Goal: Information Seeking & Learning: Check status

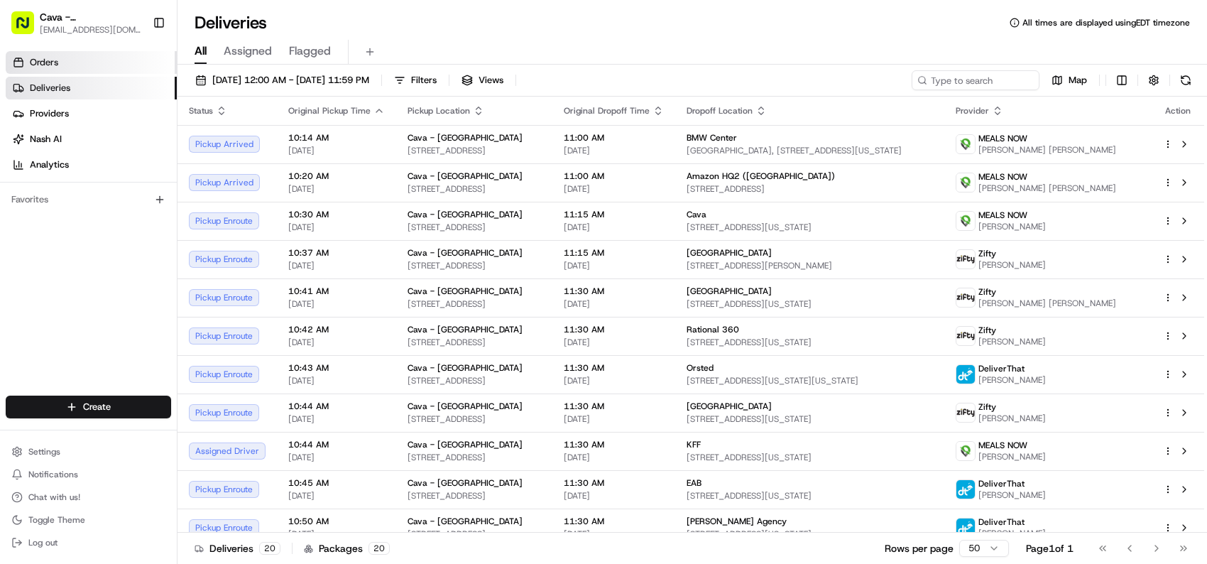
click at [82, 55] on link "Orders" at bounding box center [91, 62] width 171 height 23
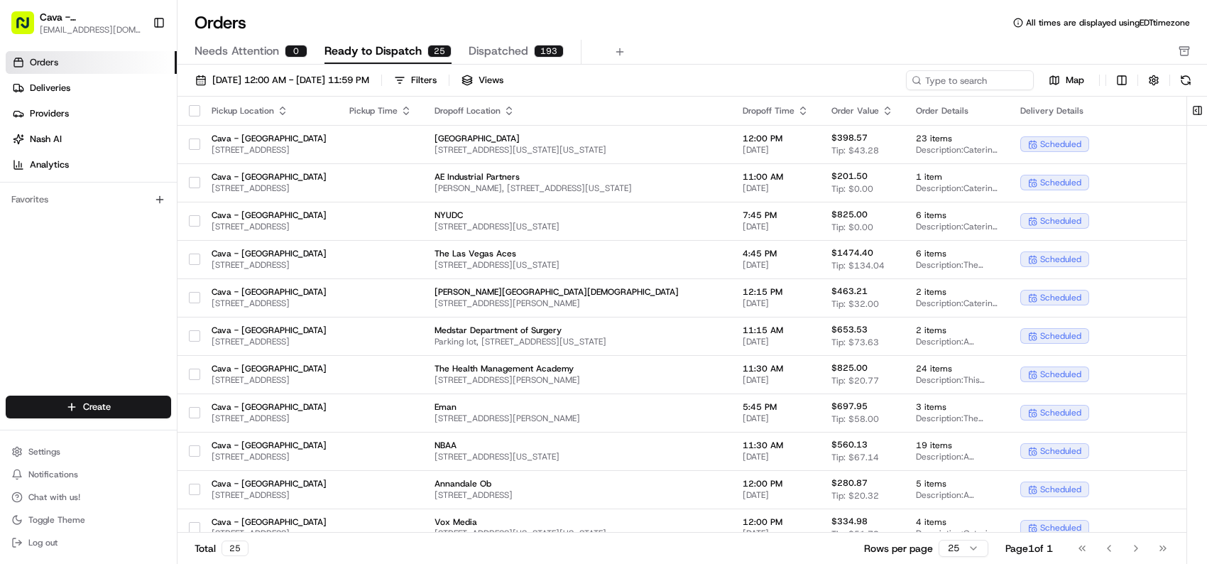
click at [60, 75] on ul "Orders Deliveries Providers [PERSON_NAME] Analytics" at bounding box center [91, 113] width 171 height 125
click at [54, 83] on span "Deliveries" at bounding box center [50, 88] width 40 height 13
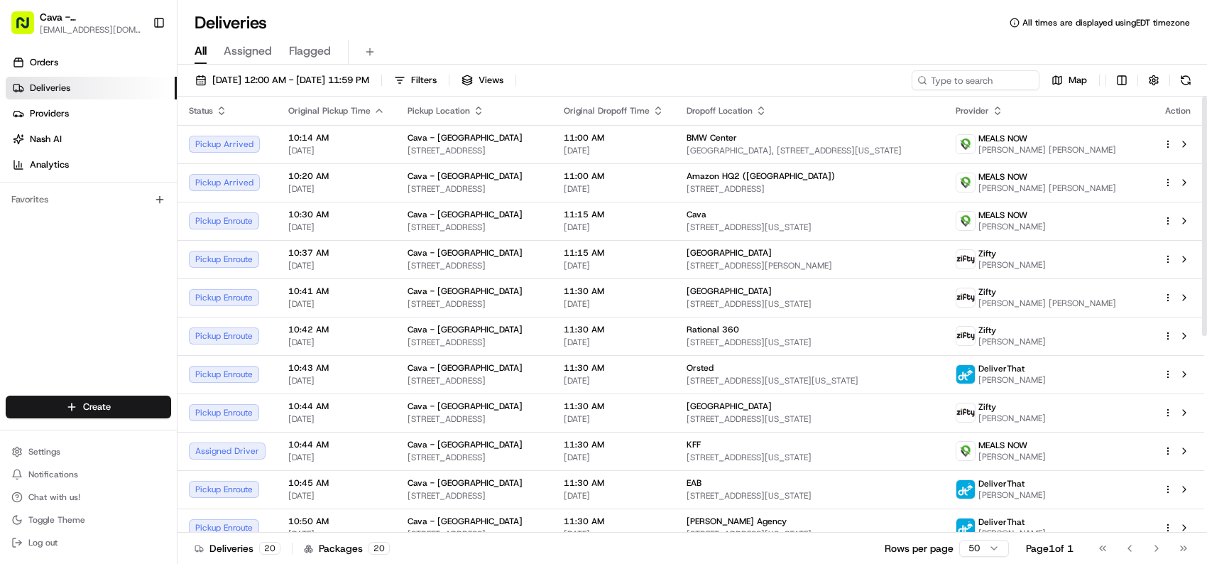
click at [664, 110] on icon "button" at bounding box center [658, 110] width 11 height 11
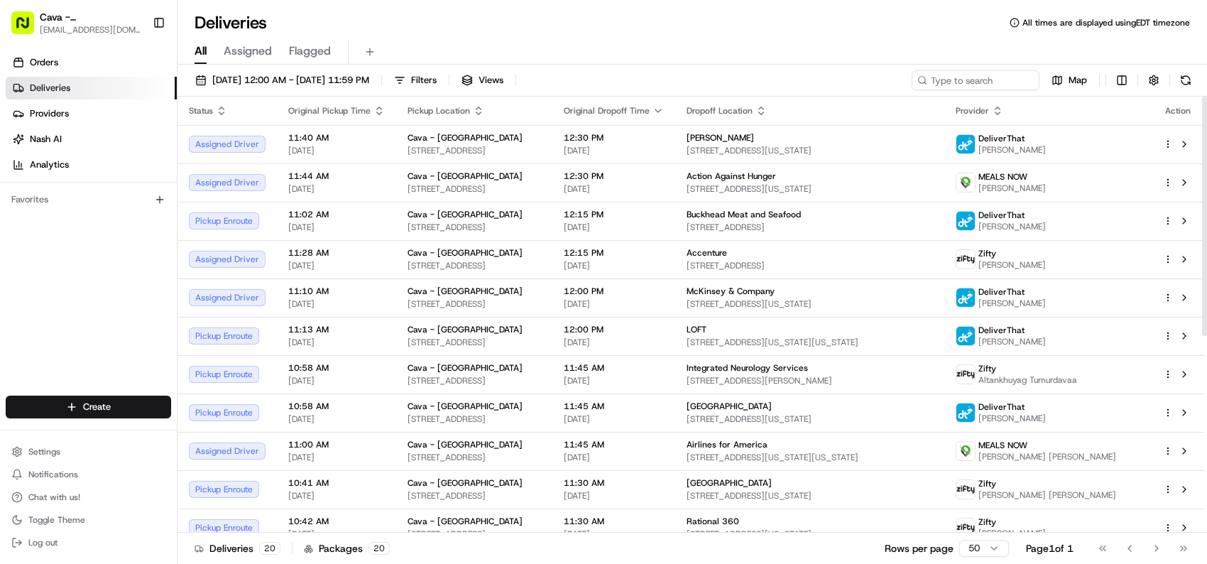
click at [664, 108] on icon "button" at bounding box center [658, 110] width 11 height 11
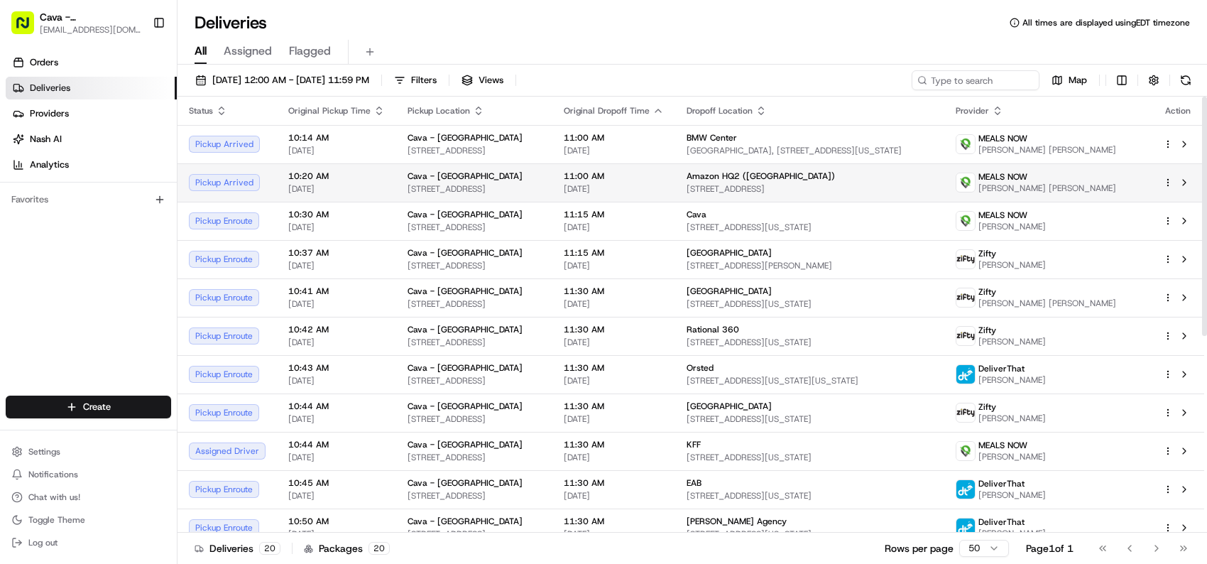
click at [1168, 181] on html "Cava - [GEOGRAPHIC_DATA] [EMAIL_ADDRESS][DOMAIN_NAME] Toggle Sidebar Orders Del…" at bounding box center [603, 282] width 1207 height 564
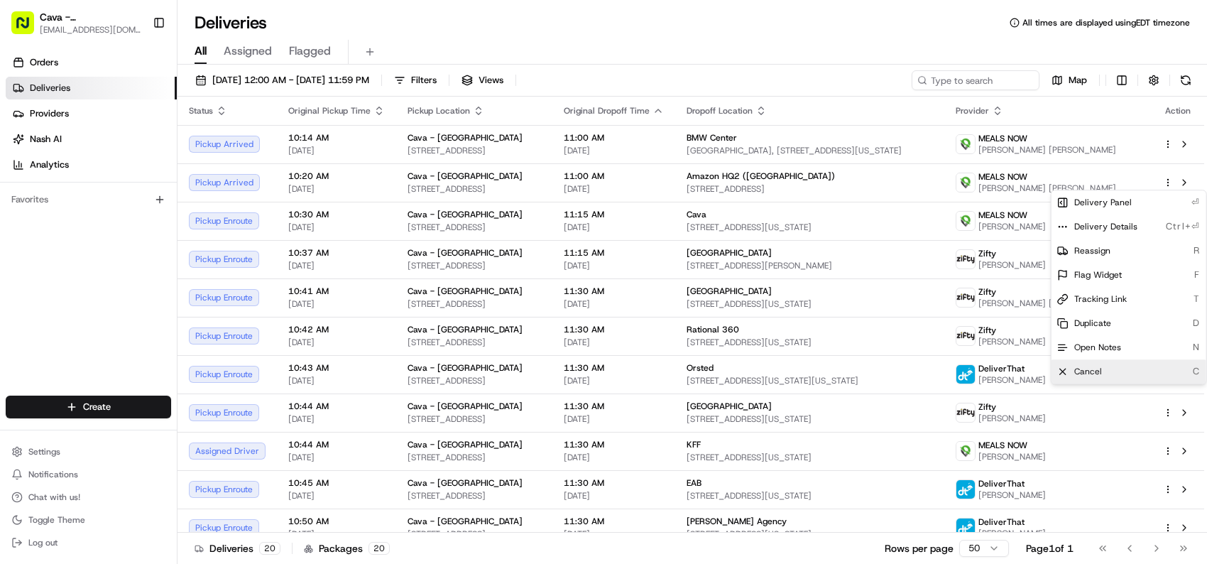
click at [1098, 366] on span "Cancel" at bounding box center [1089, 371] width 28 height 11
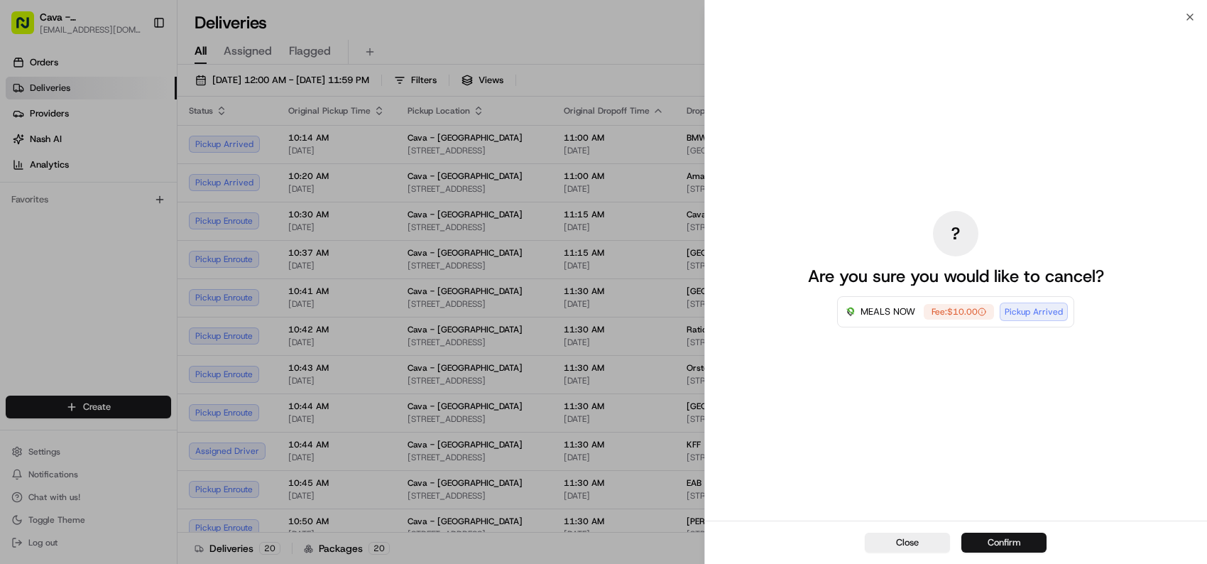
click at [1005, 544] on button "Confirm" at bounding box center [1004, 543] width 85 height 20
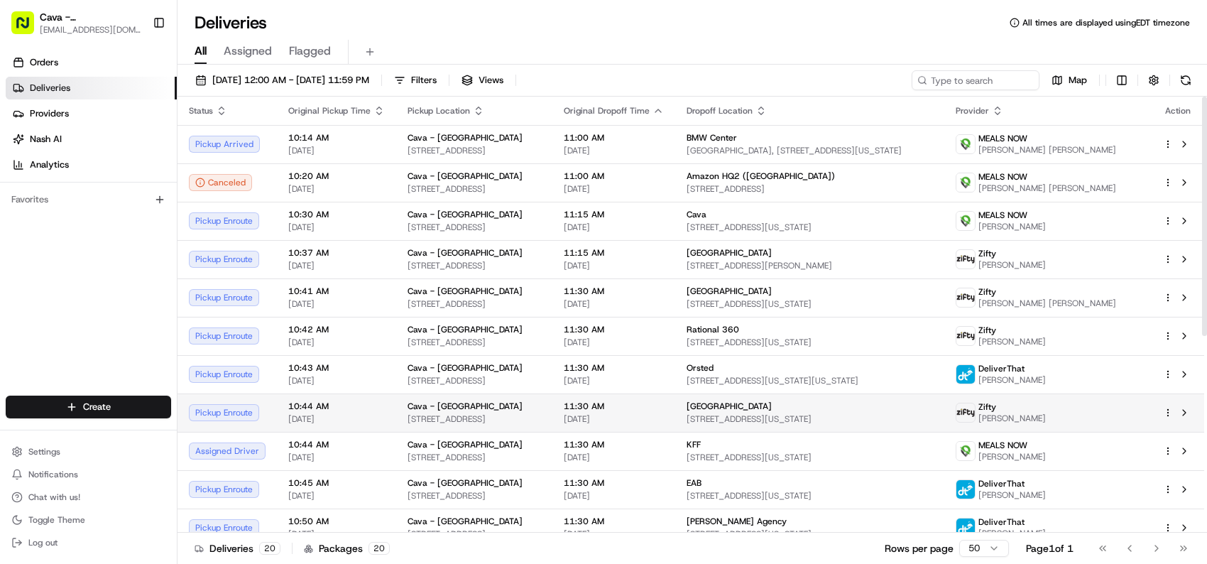
click at [1168, 409] on html "Cava - [GEOGRAPHIC_DATA] [EMAIL_ADDRESS][DOMAIN_NAME] Toggle Sidebar Orders Del…" at bounding box center [603, 282] width 1207 height 564
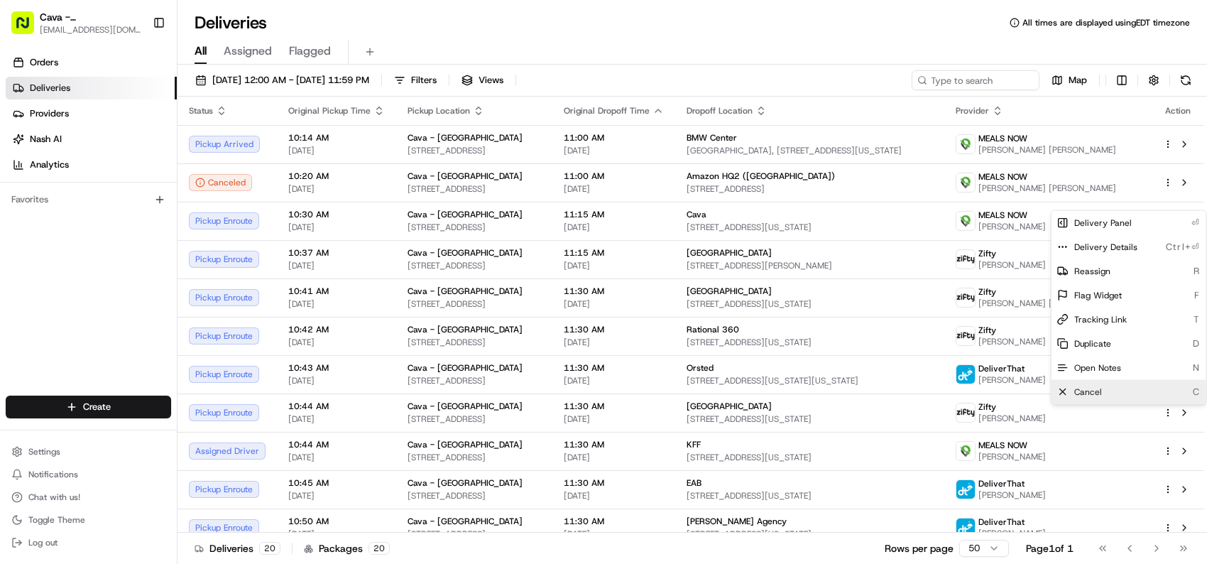
click at [1123, 389] on div "Cancel C" at bounding box center [1129, 392] width 155 height 24
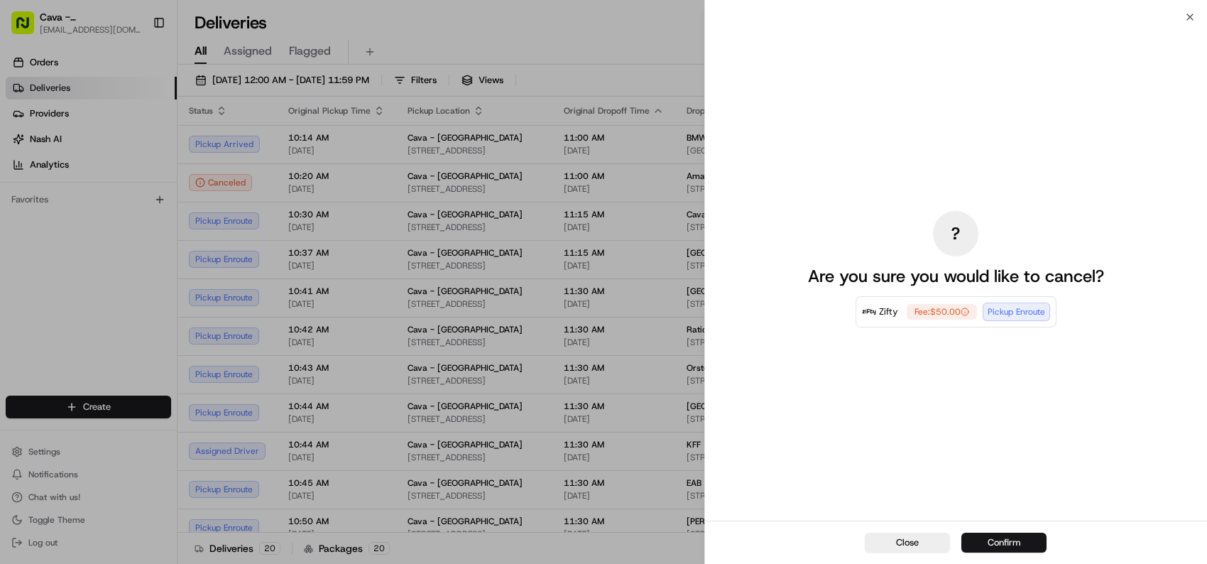
click at [1015, 539] on button "Confirm" at bounding box center [1004, 543] width 85 height 20
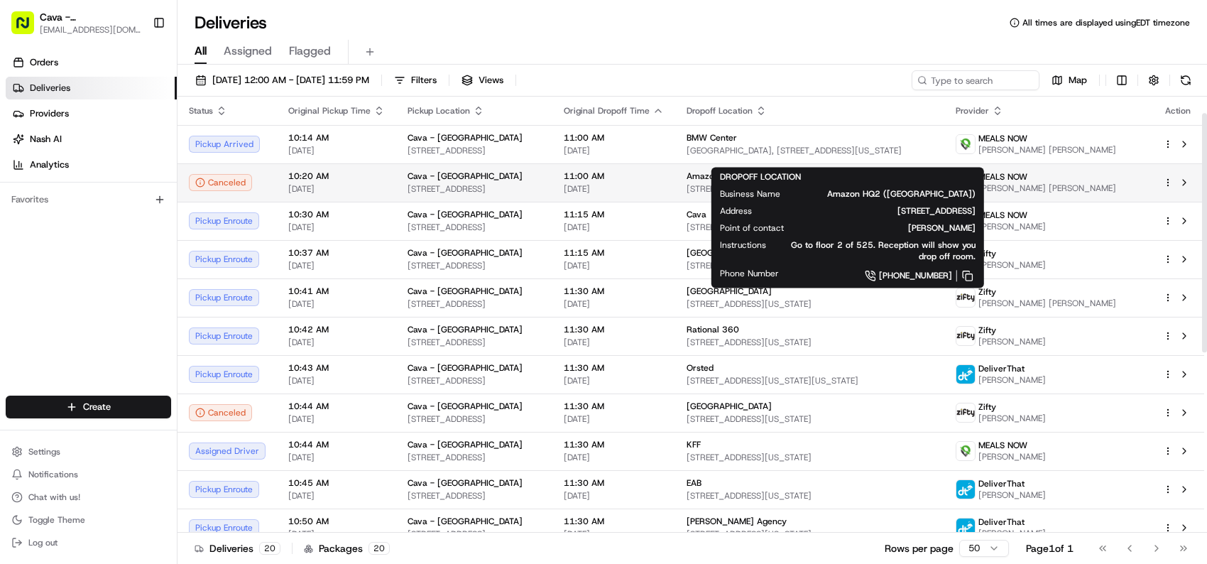
scroll to position [71, 0]
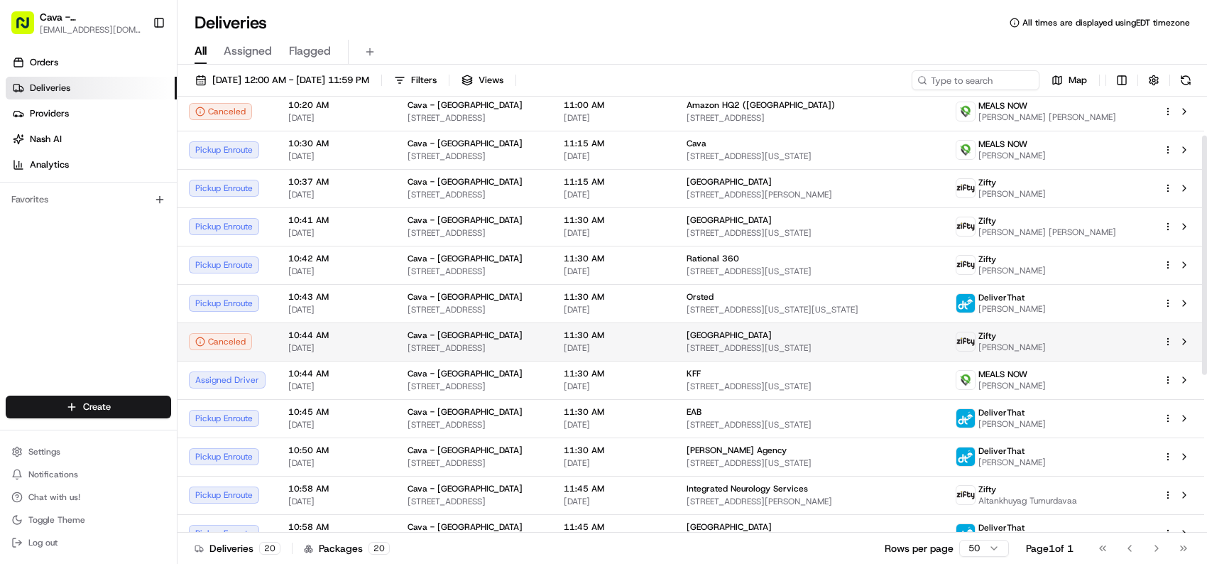
click at [1167, 337] on html "Cava - [GEOGRAPHIC_DATA] [EMAIL_ADDRESS][DOMAIN_NAME] Toggle Sidebar Orders Del…" at bounding box center [603, 282] width 1207 height 564
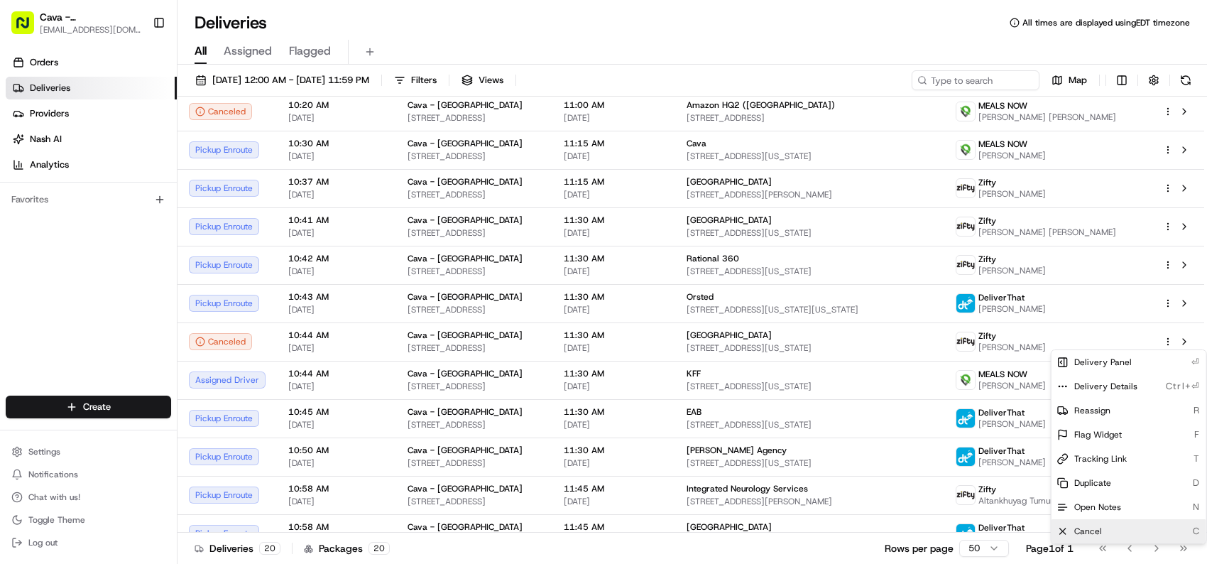
click at [1099, 531] on span "Cancel" at bounding box center [1089, 531] width 28 height 11
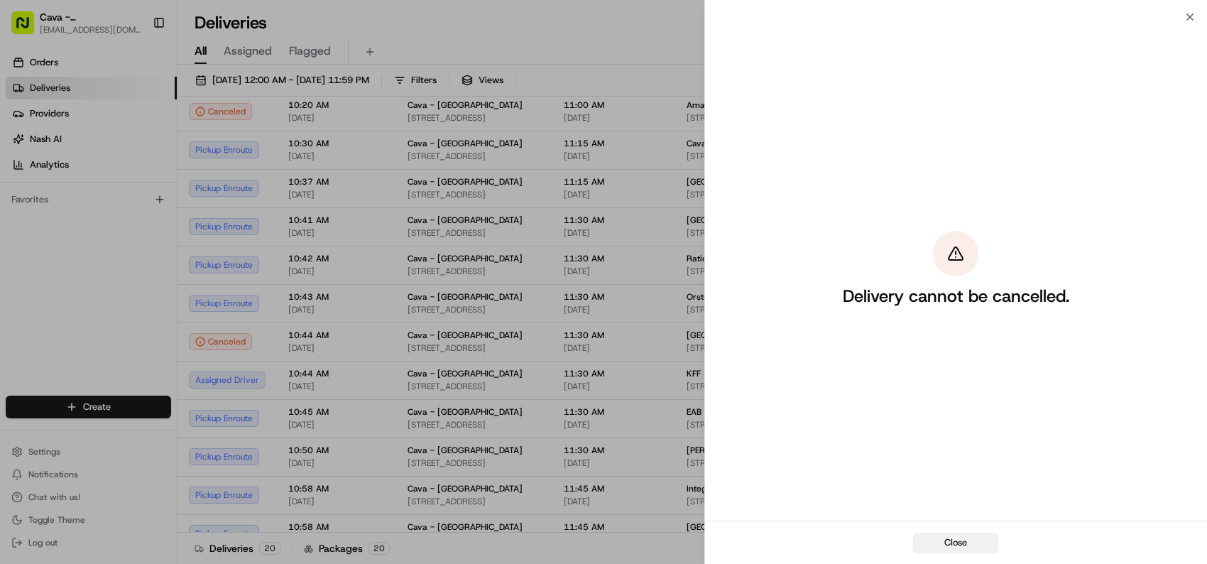
click at [962, 543] on button "Close" at bounding box center [955, 543] width 85 height 20
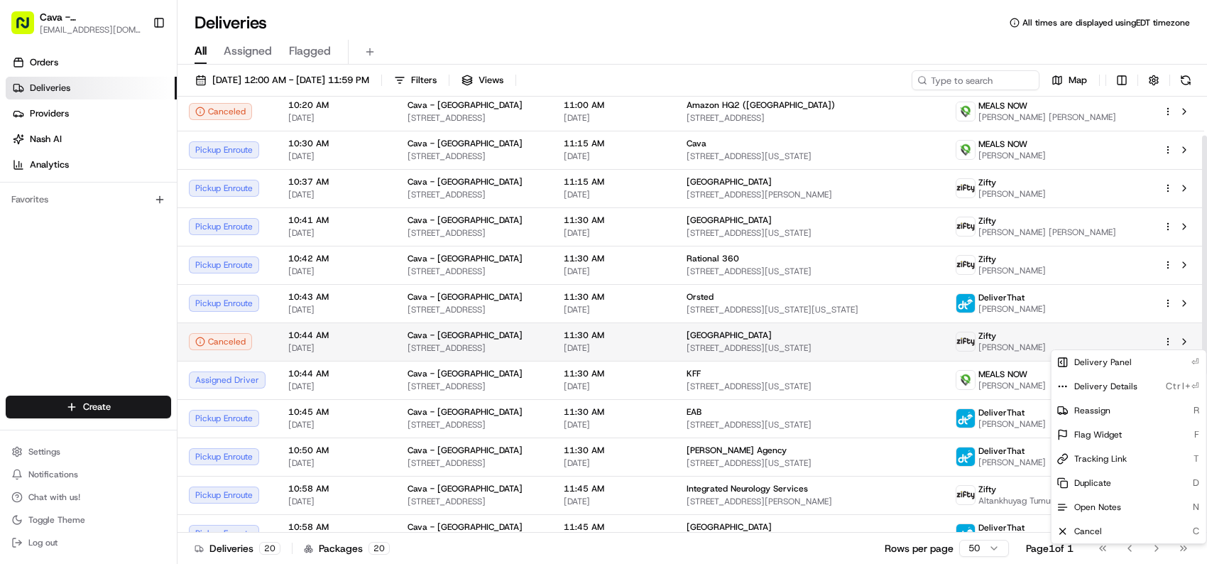
click at [1168, 334] on div at bounding box center [1178, 341] width 30 height 17
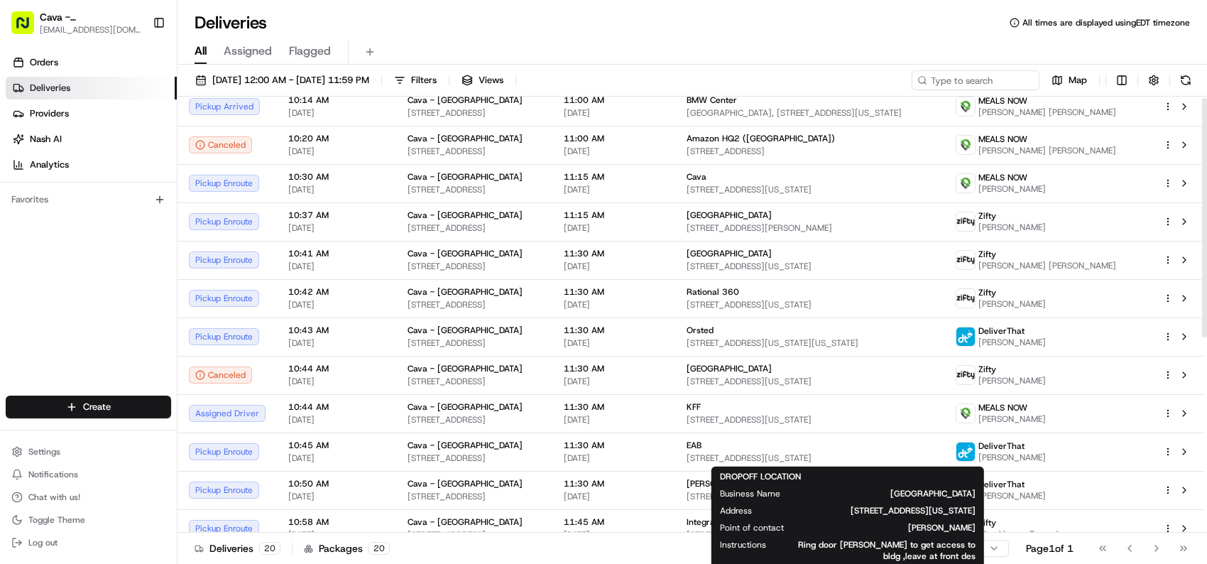
scroll to position [0, 0]
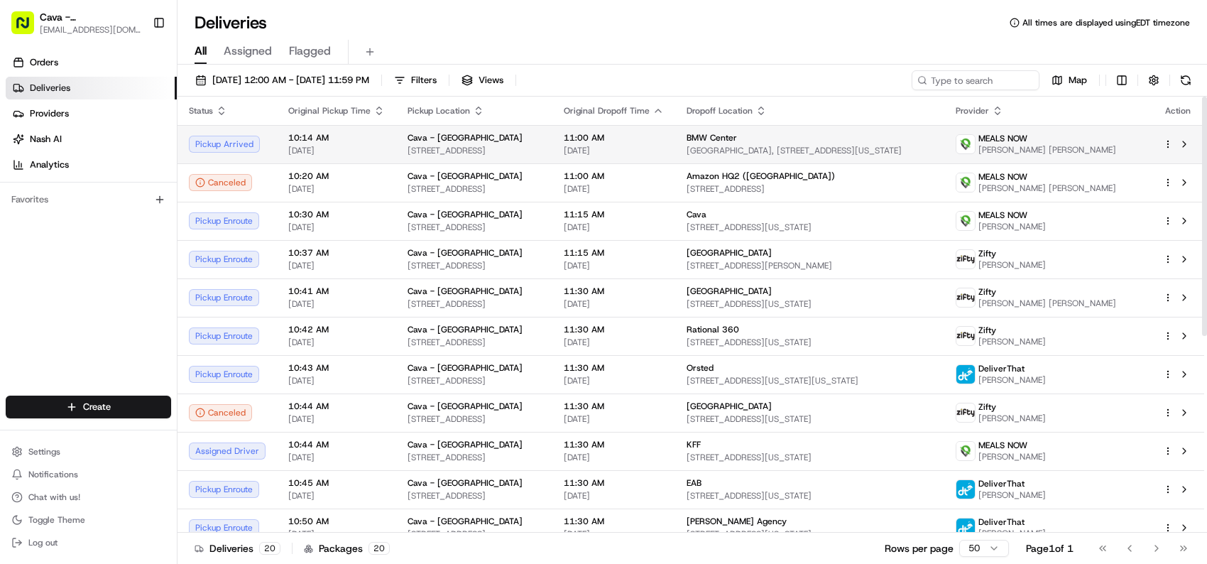
click at [1170, 138] on html "Cava - [GEOGRAPHIC_DATA] [EMAIL_ADDRESS][DOMAIN_NAME] Toggle Sidebar Orders Del…" at bounding box center [603, 282] width 1207 height 564
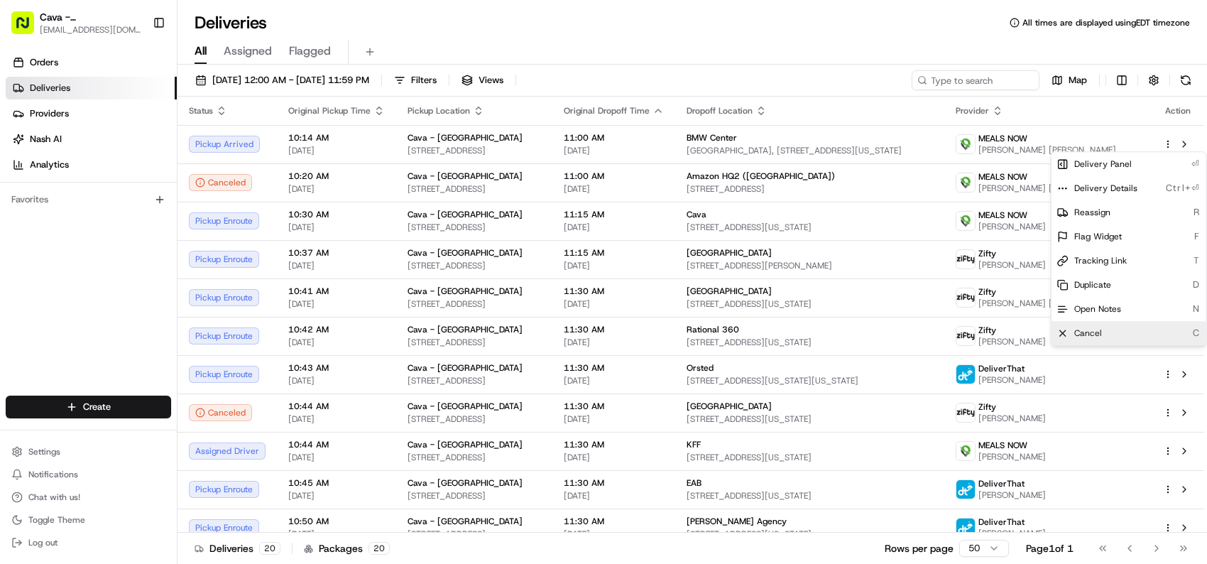
click at [1113, 330] on div "Cancel C" at bounding box center [1129, 333] width 155 height 24
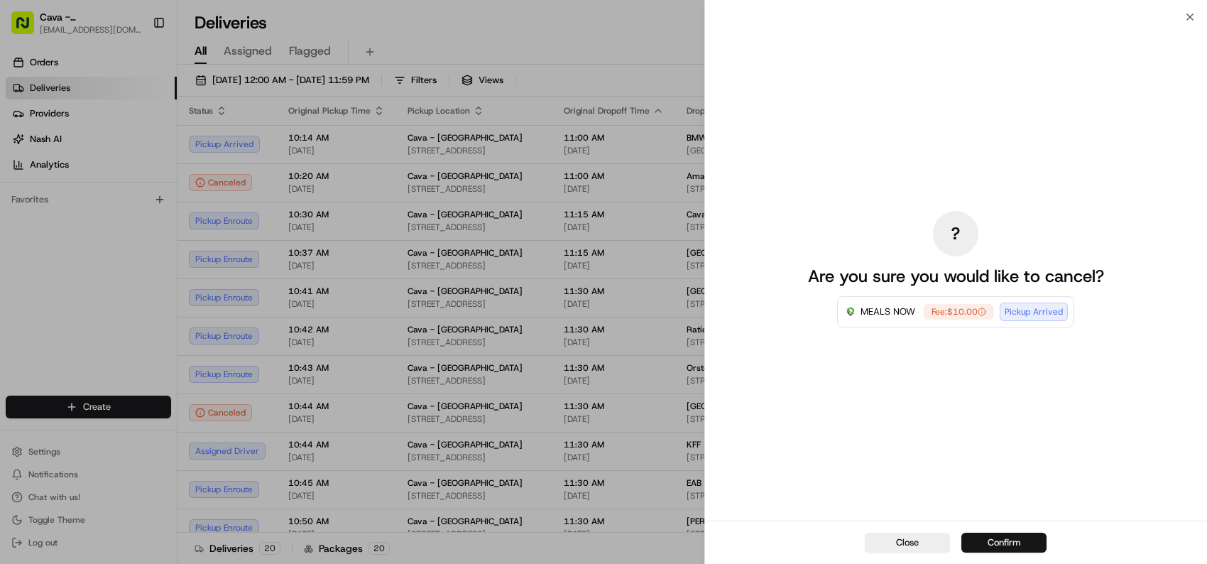
click at [1006, 537] on button "Confirm" at bounding box center [1004, 543] width 85 height 20
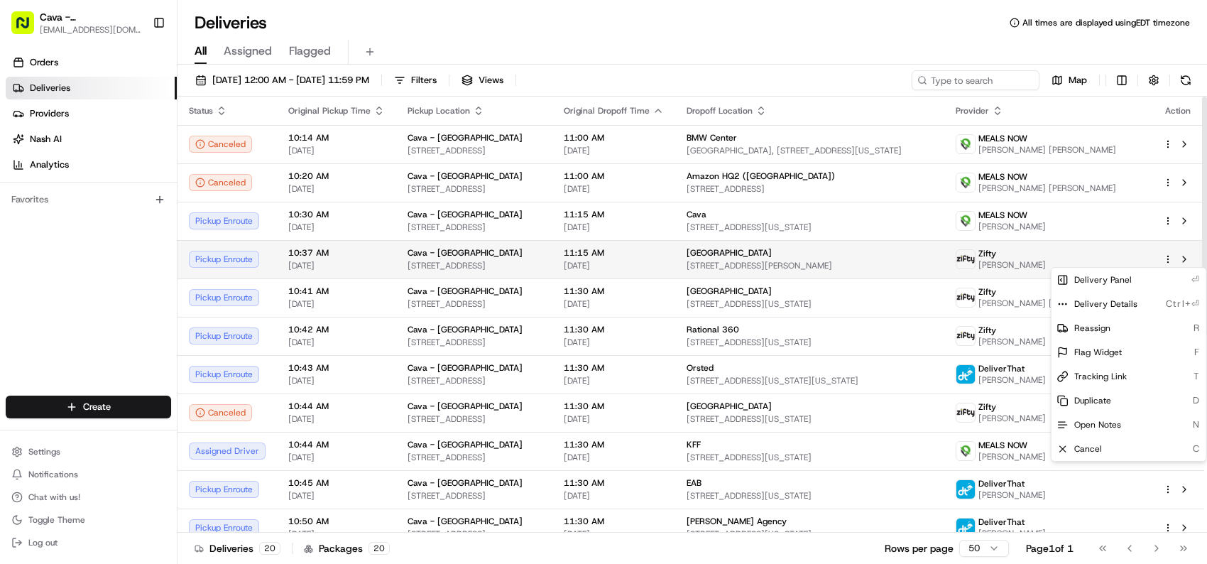
click at [1169, 256] on html "Cava - [GEOGRAPHIC_DATA] [EMAIL_ADDRESS][DOMAIN_NAME] Toggle Sidebar Orders Del…" at bounding box center [603, 282] width 1207 height 564
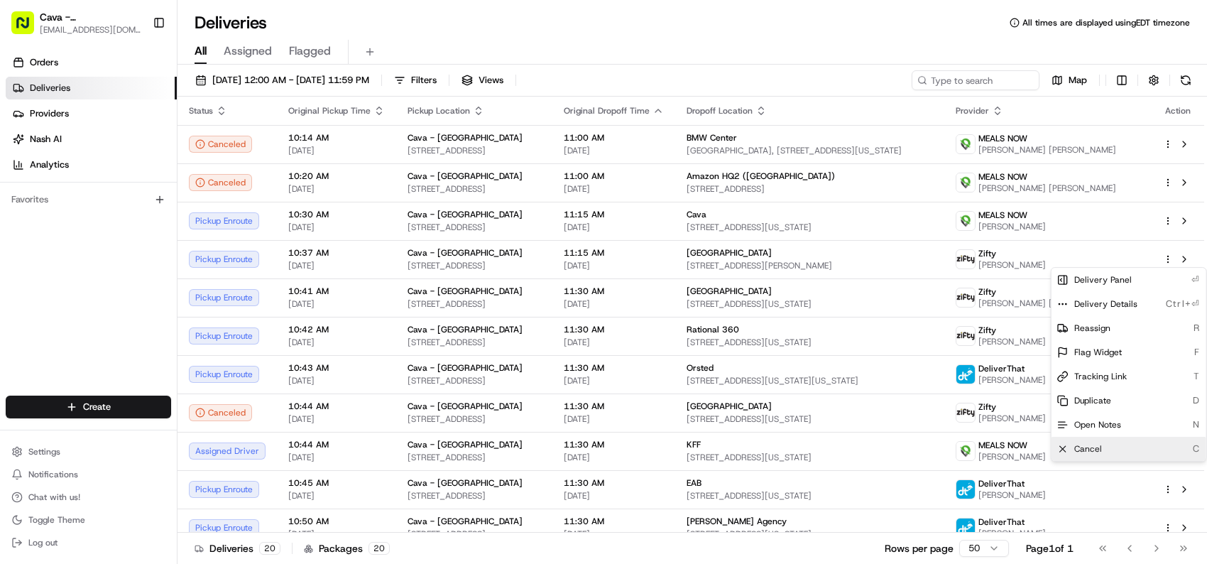
click at [1075, 447] on span "Cancel" at bounding box center [1089, 448] width 28 height 11
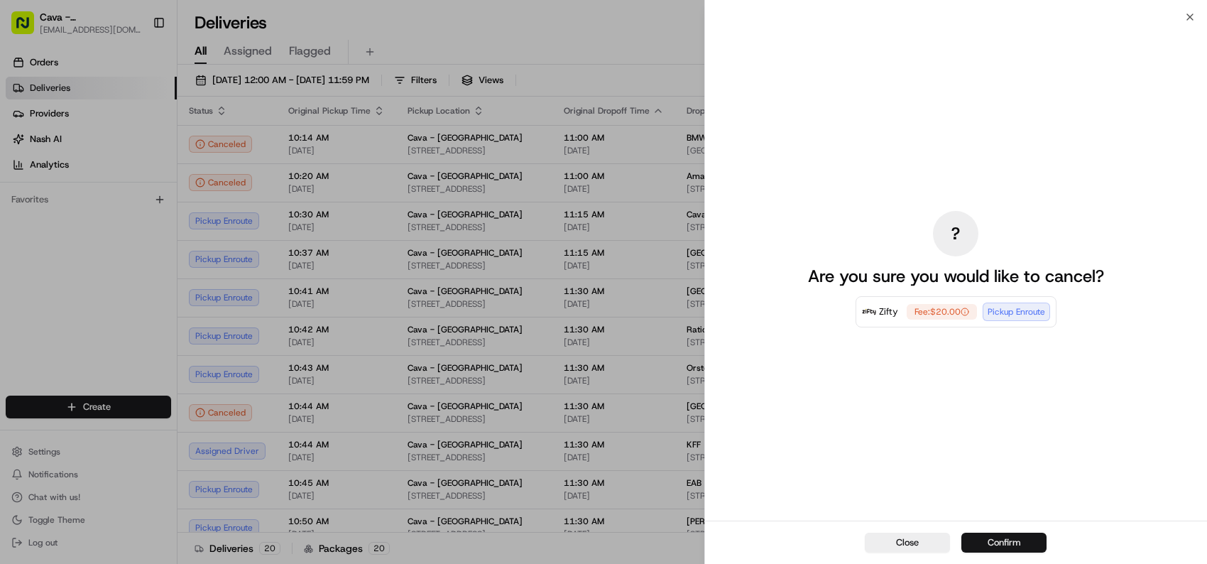
click at [994, 534] on button "Confirm" at bounding box center [1004, 543] width 85 height 20
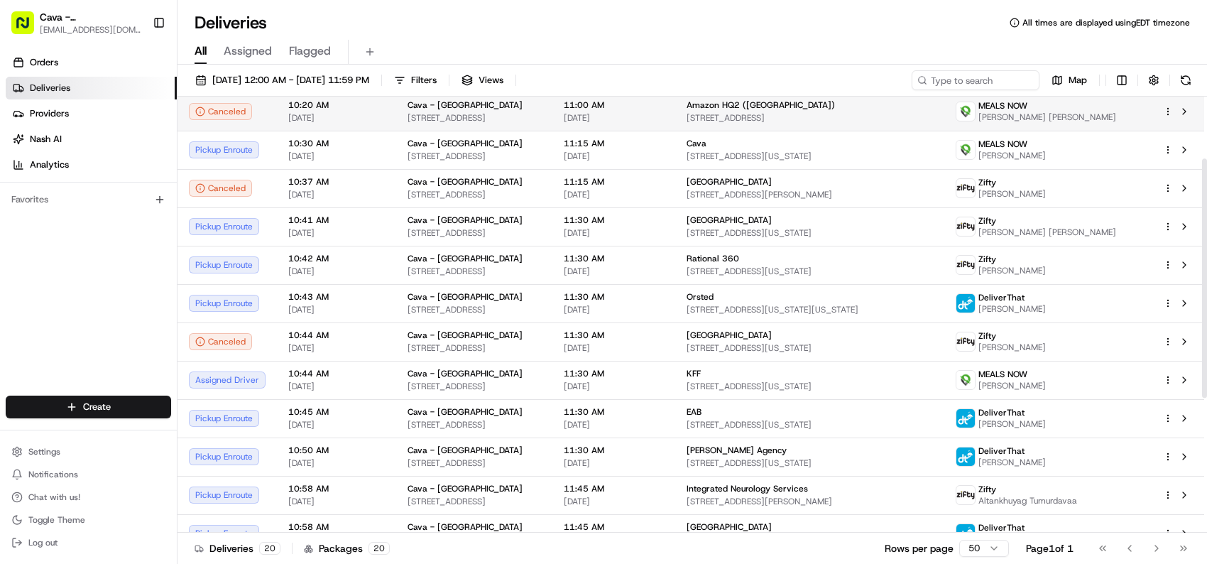
scroll to position [142, 0]
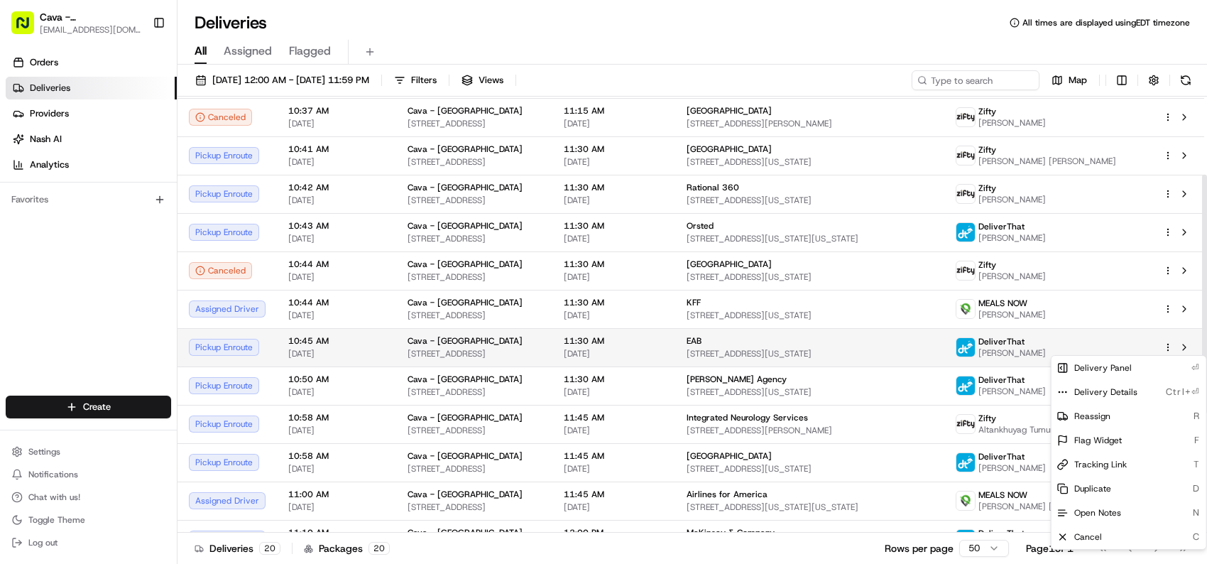
click at [1168, 345] on html "Cava - [GEOGRAPHIC_DATA] [EMAIL_ADDRESS][DOMAIN_NAME] Toggle Sidebar Orders Del…" at bounding box center [603, 282] width 1207 height 564
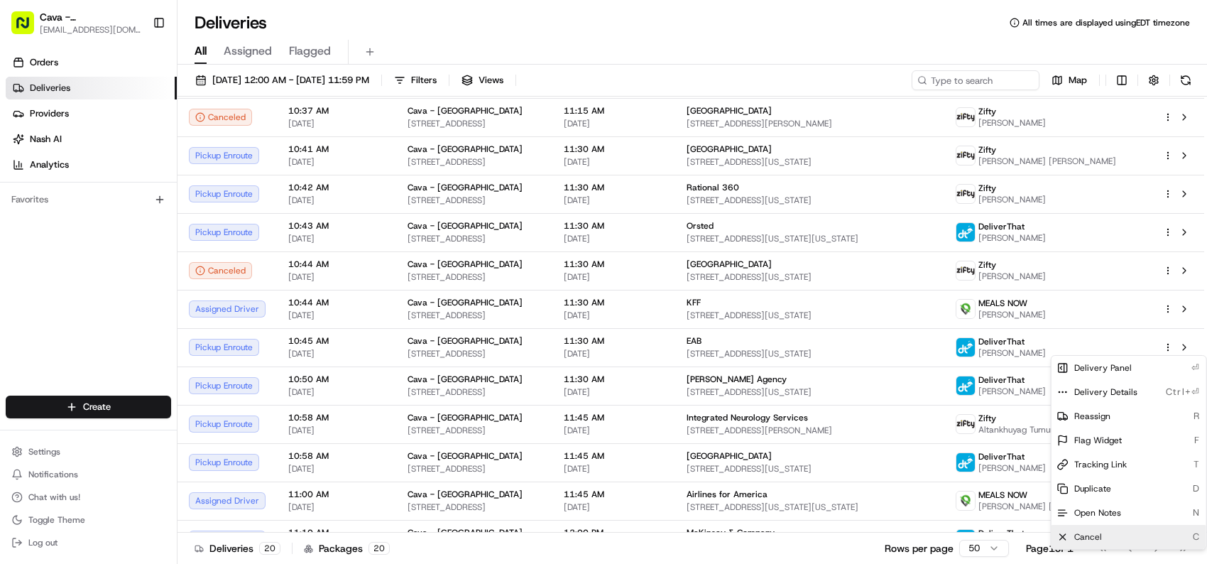
click at [1092, 545] on div "Cancel C" at bounding box center [1129, 537] width 155 height 24
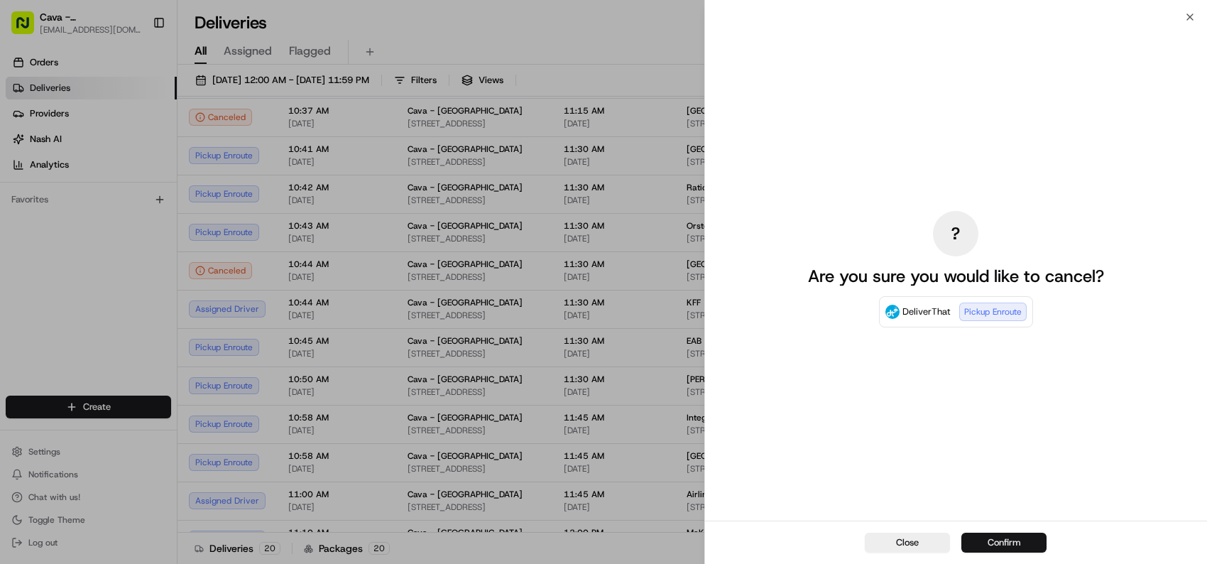
click at [1015, 542] on button "Confirm" at bounding box center [1004, 543] width 85 height 20
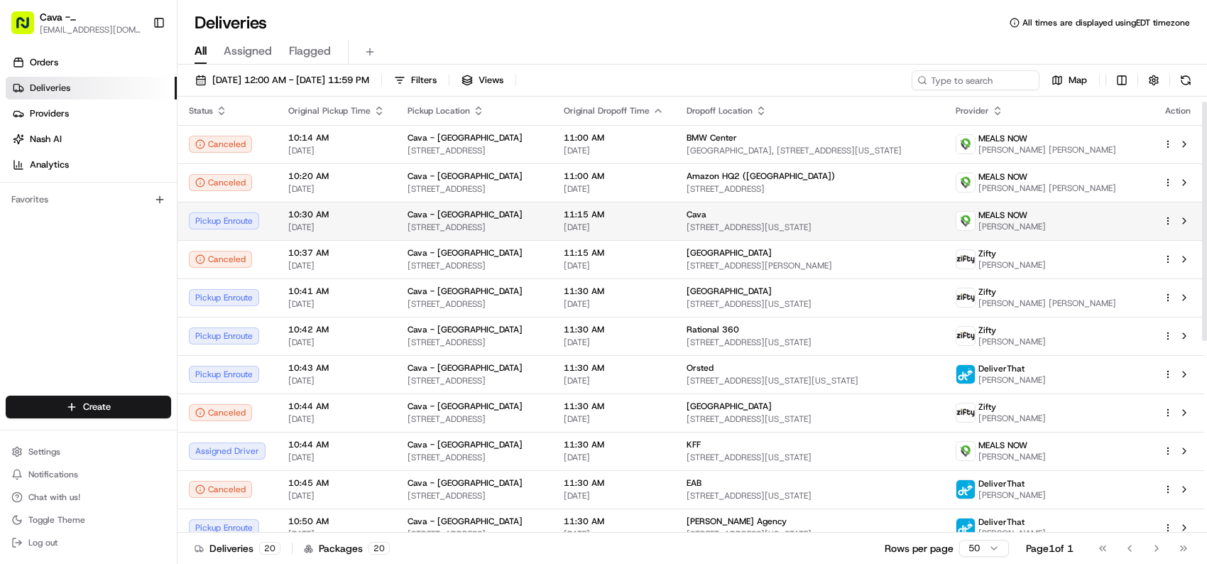
scroll to position [71, 0]
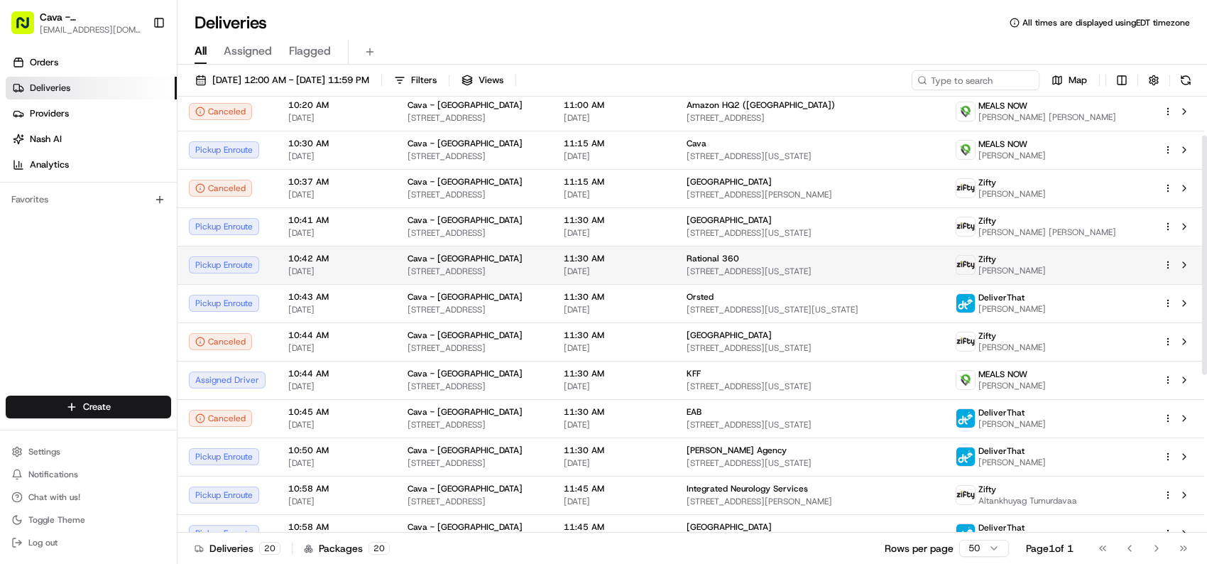
click at [1169, 259] on html "Cava - [GEOGRAPHIC_DATA] [EMAIL_ADDRESS][DOMAIN_NAME] Toggle Sidebar Orders Del…" at bounding box center [603, 282] width 1207 height 564
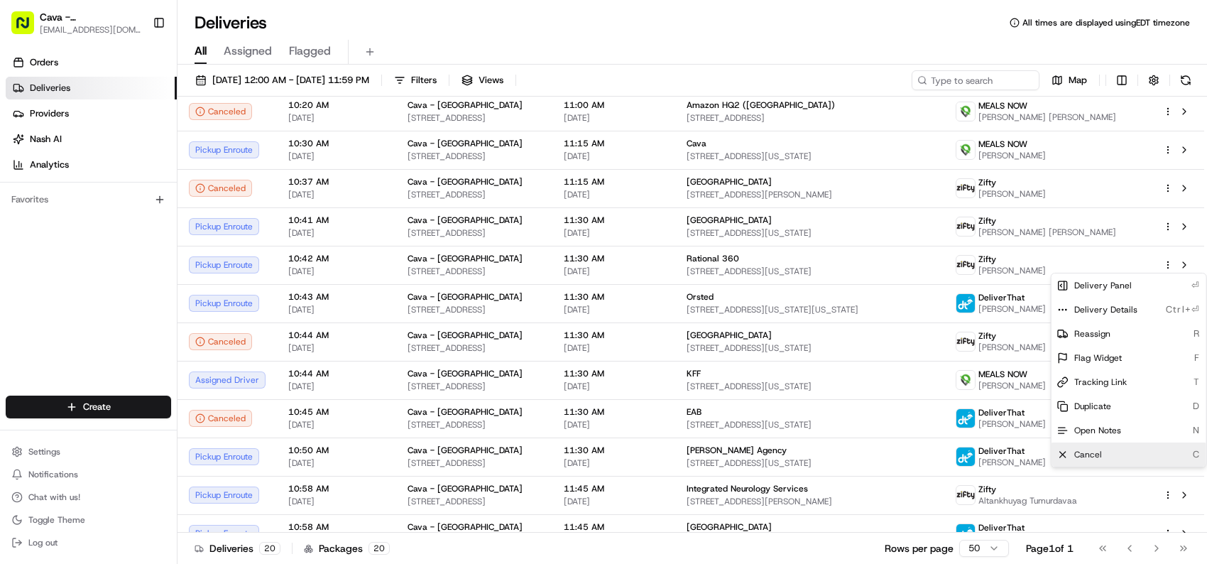
click at [1125, 445] on div "Cancel C" at bounding box center [1129, 454] width 155 height 24
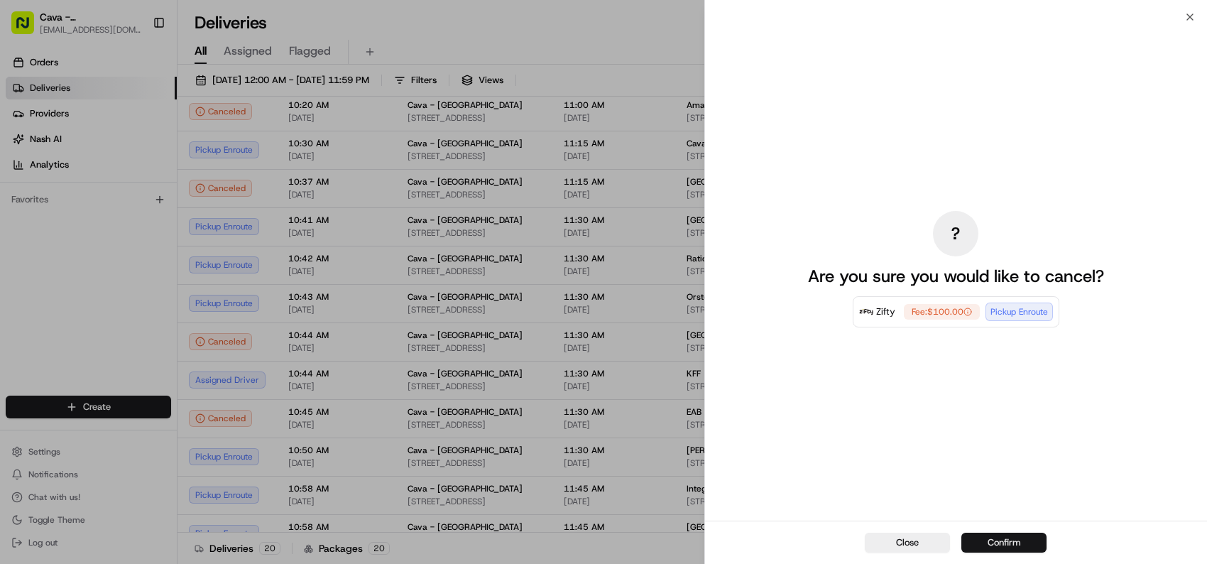
click at [1002, 543] on button "Confirm" at bounding box center [1004, 543] width 85 height 20
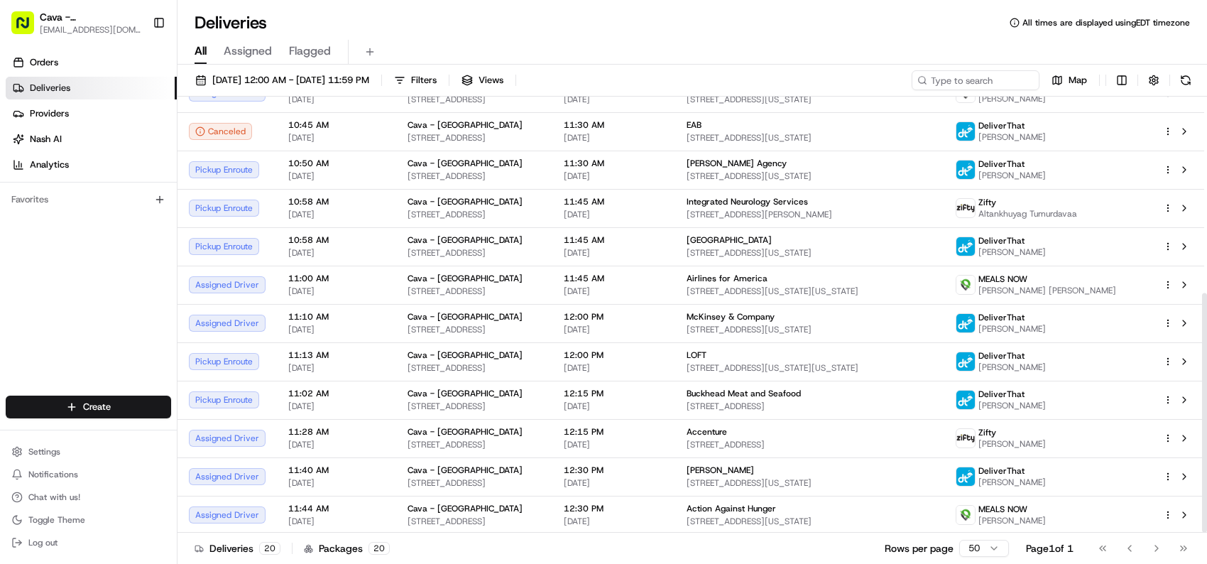
scroll to position [359, 0]
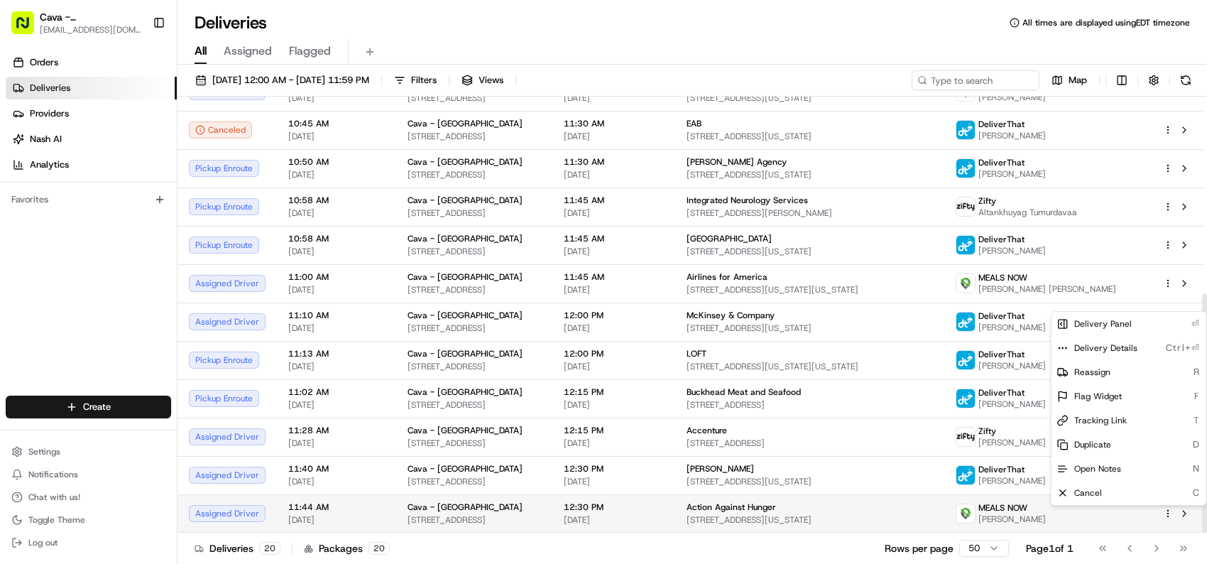
click at [1169, 511] on html "Cava - [GEOGRAPHIC_DATA] [EMAIL_ADDRESS][DOMAIN_NAME] Toggle Sidebar Orders Del…" at bounding box center [603, 282] width 1207 height 564
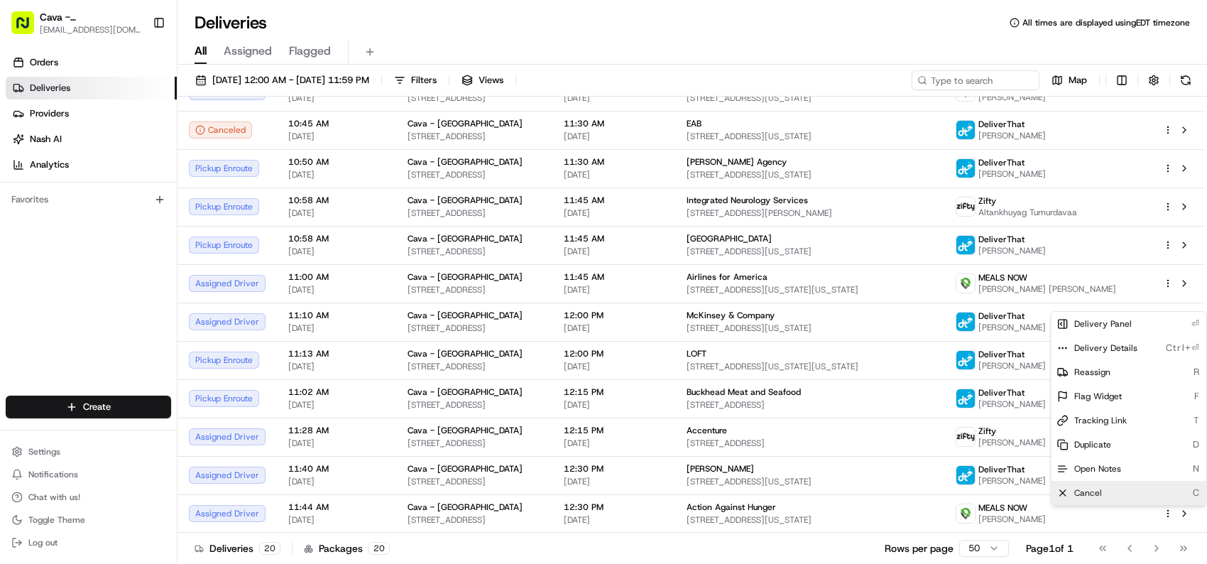
click at [1090, 487] on span "Cancel" at bounding box center [1089, 492] width 28 height 11
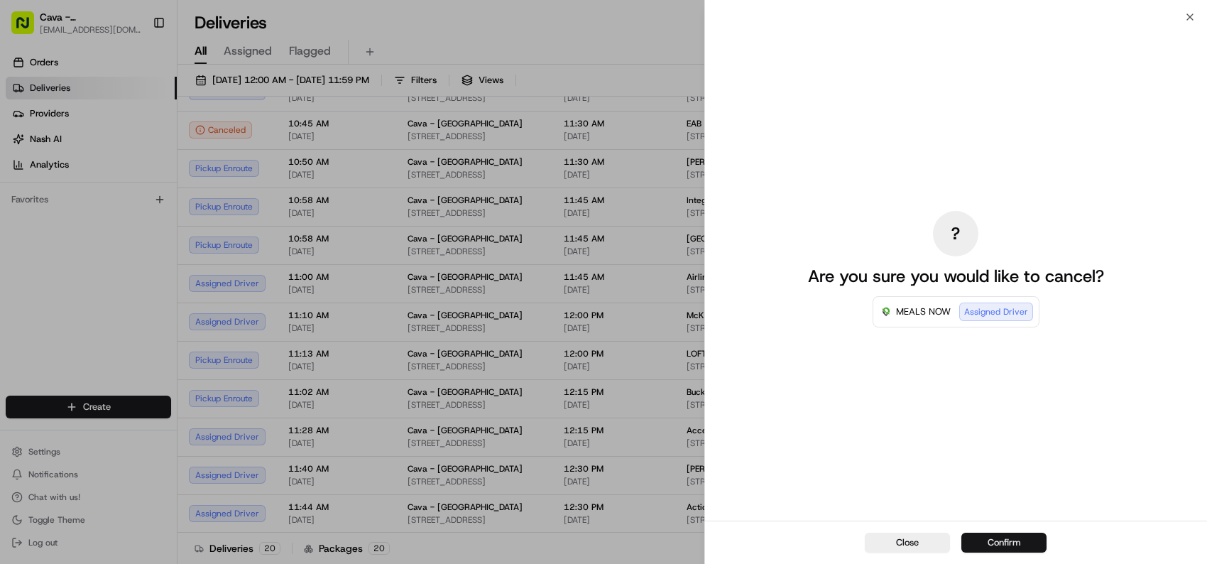
click at [1018, 545] on button "Confirm" at bounding box center [1004, 543] width 85 height 20
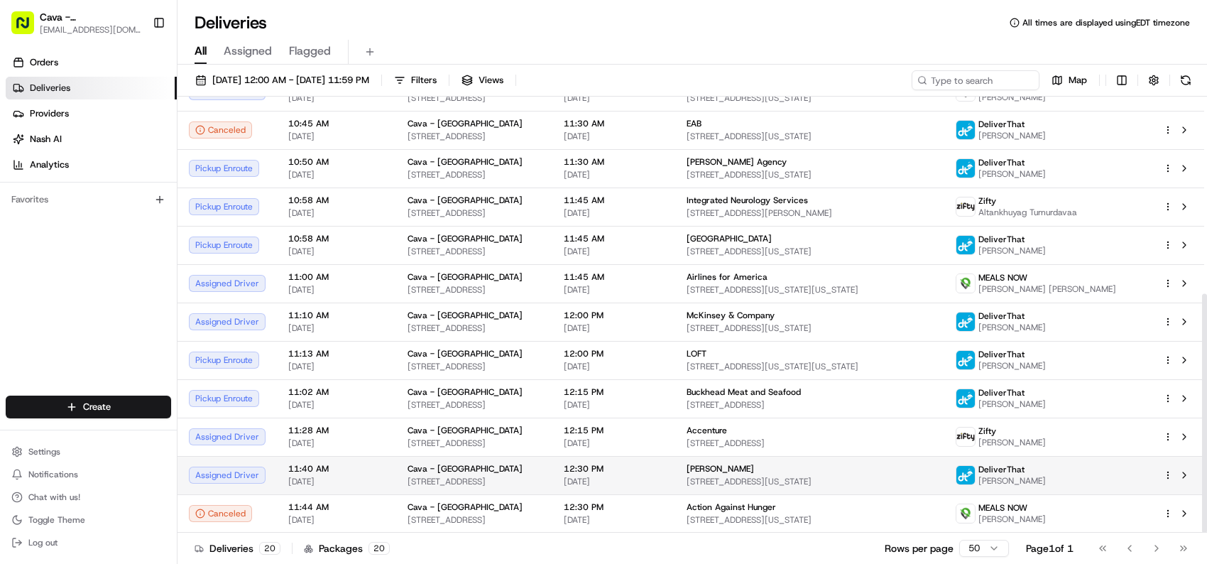
click at [1169, 469] on div at bounding box center [1178, 475] width 30 height 17
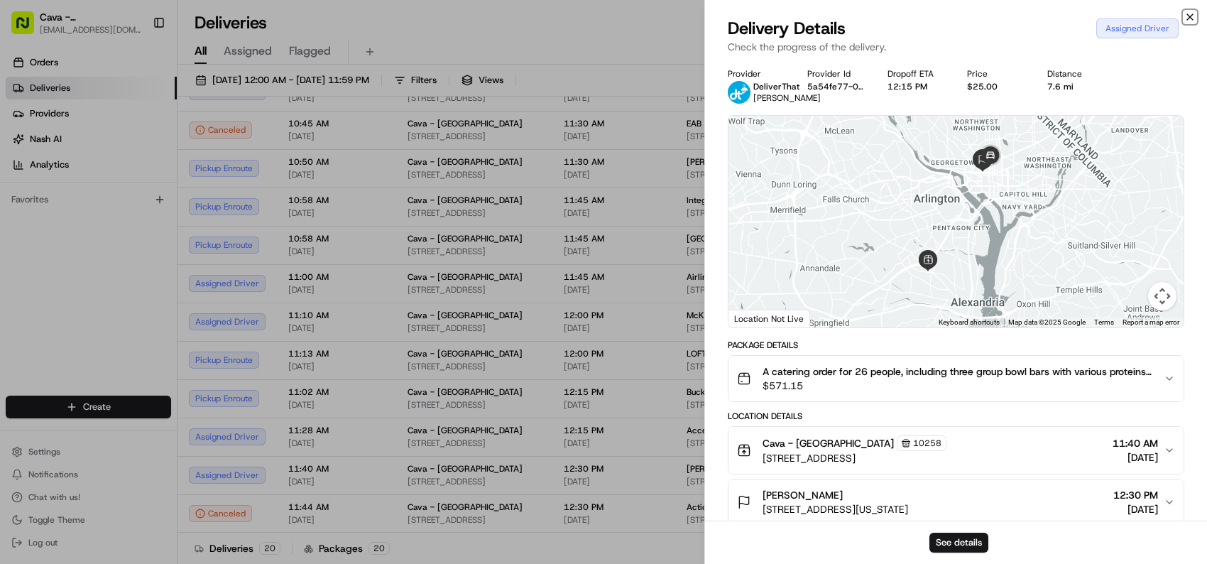
click at [1195, 13] on icon "button" at bounding box center [1190, 16] width 11 height 11
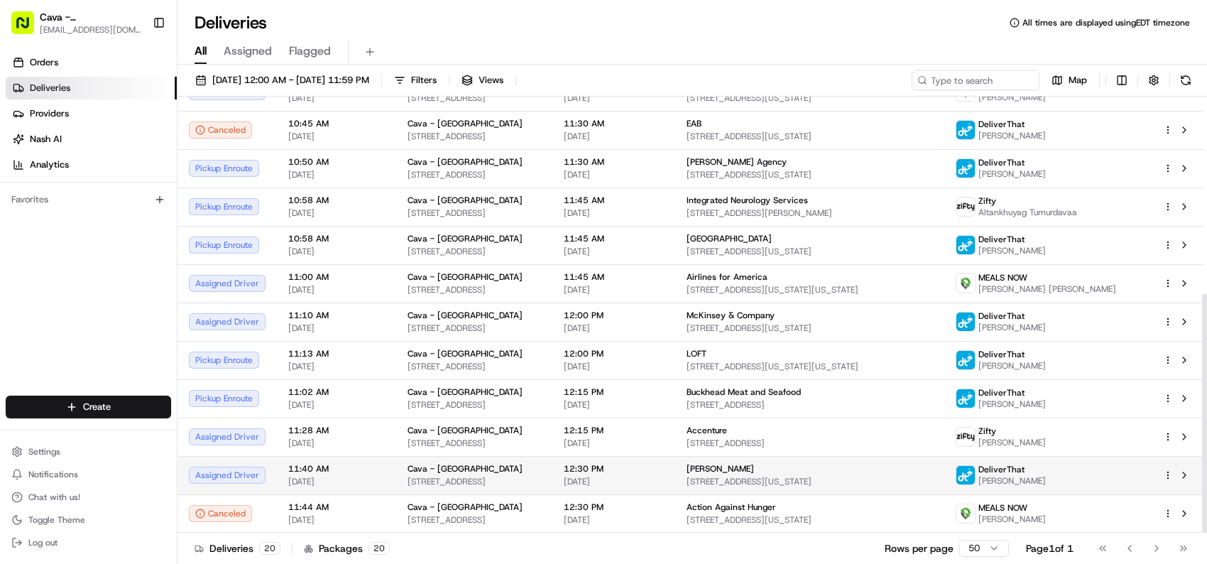
click at [1169, 473] on html "Cava - [GEOGRAPHIC_DATA] [EMAIL_ADDRESS][DOMAIN_NAME] Toggle Sidebar Orders Del…" at bounding box center [603, 282] width 1207 height 564
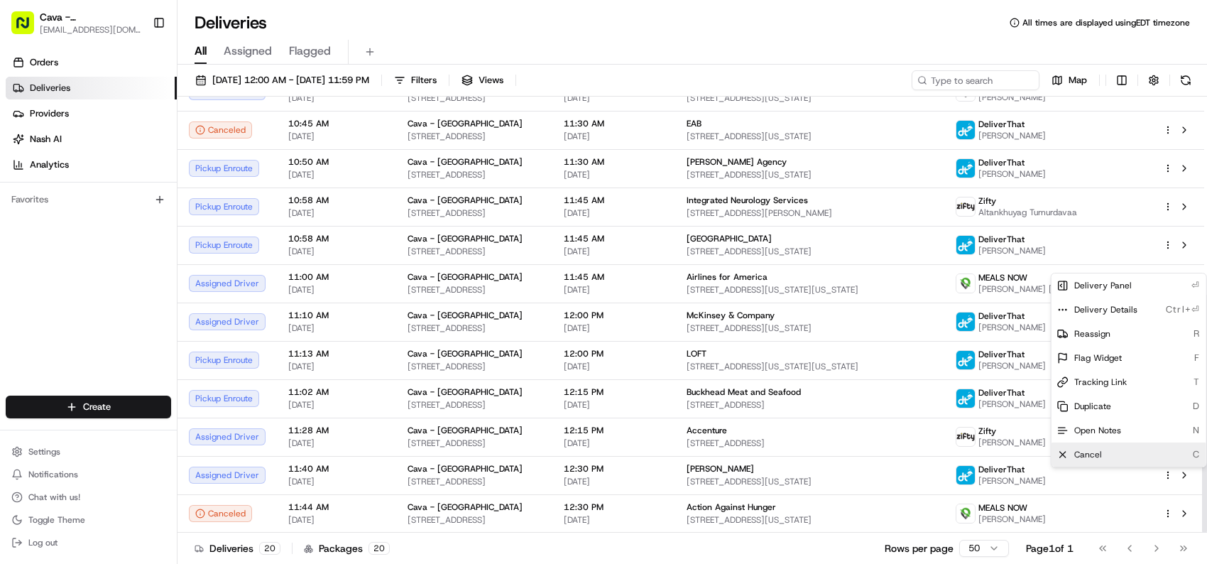
click at [1090, 449] on span "Cancel" at bounding box center [1089, 454] width 28 height 11
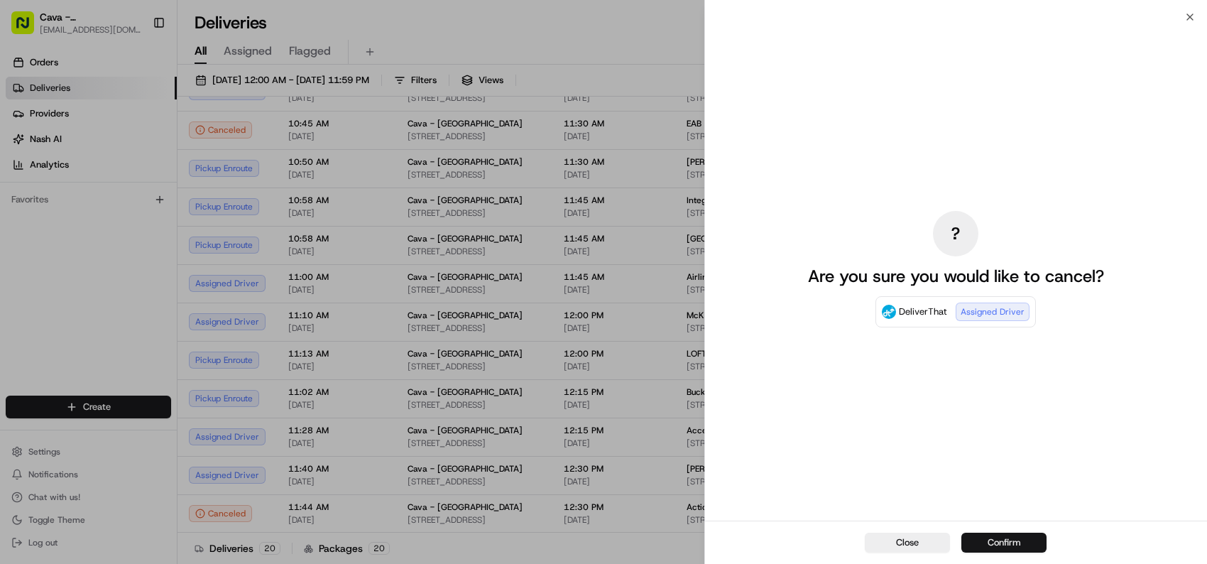
click at [1027, 537] on button "Confirm" at bounding box center [1004, 543] width 85 height 20
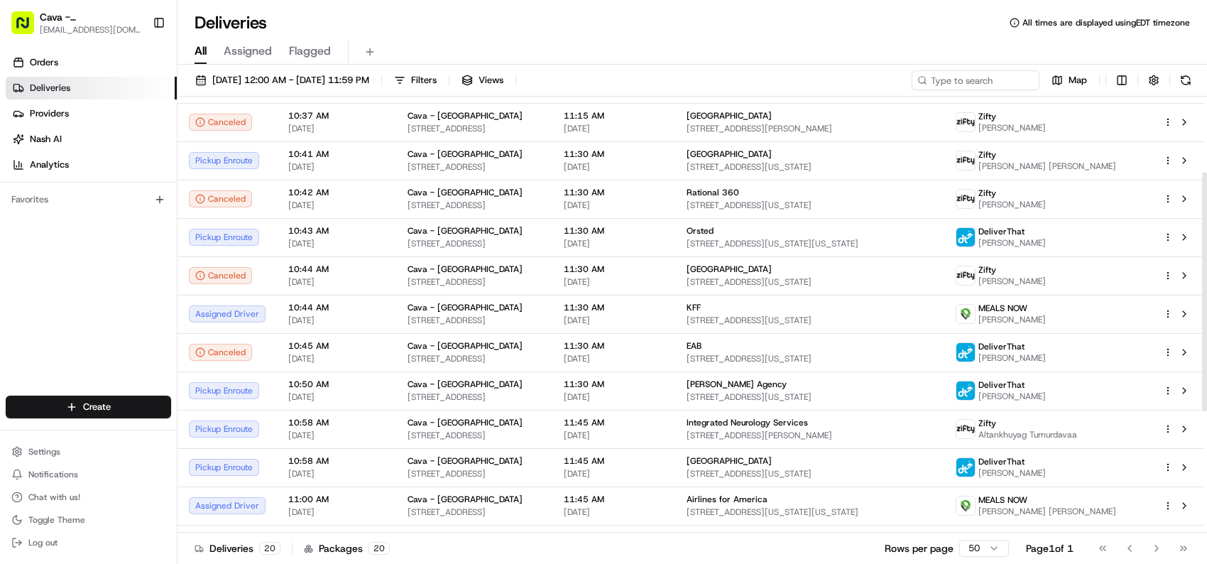
scroll to position [75, 0]
